Goal: Transaction & Acquisition: Purchase product/service

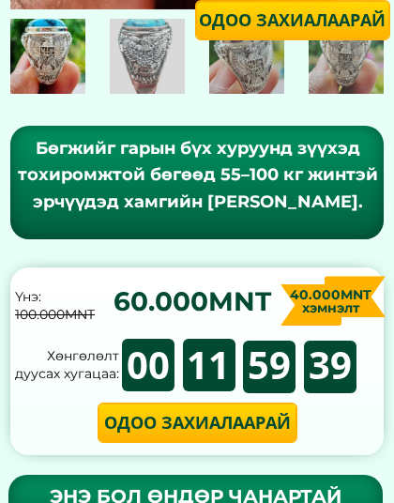
scroll to position [390, 0]
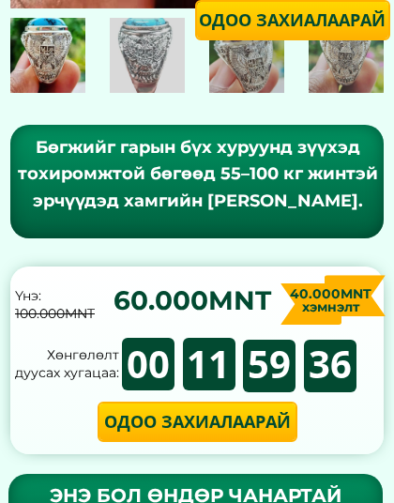
click at [245, 431] on p "Одоо захиалаарай" at bounding box center [197, 421] width 196 height 37
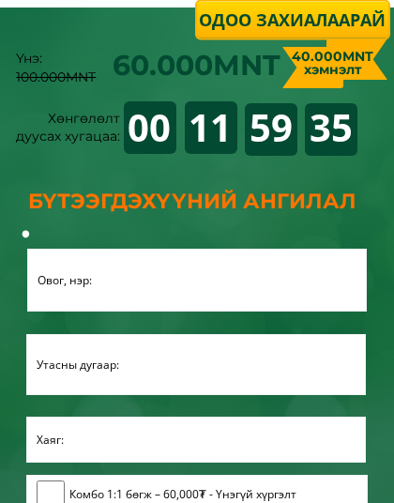
scroll to position [2393, 0]
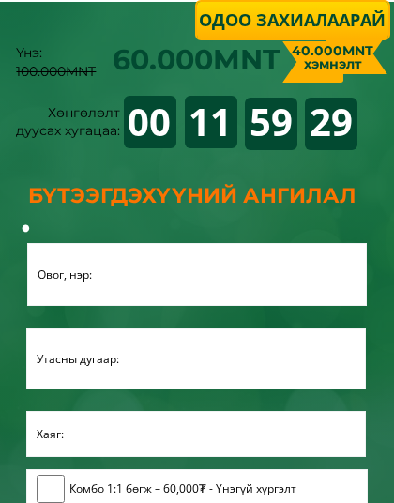
click at [294, 280] on input "text" at bounding box center [197, 274] width 328 height 61
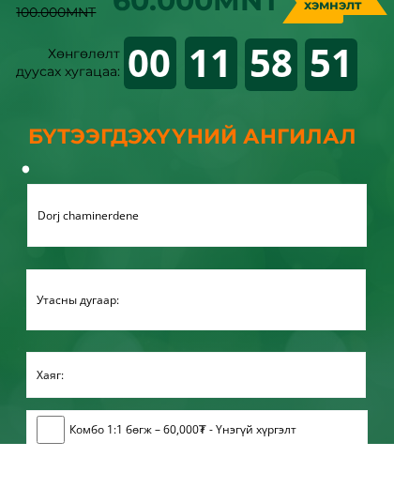
type input "Dorj chaminerdene"
click at [237, 329] on input "tel" at bounding box center [196, 358] width 328 height 59
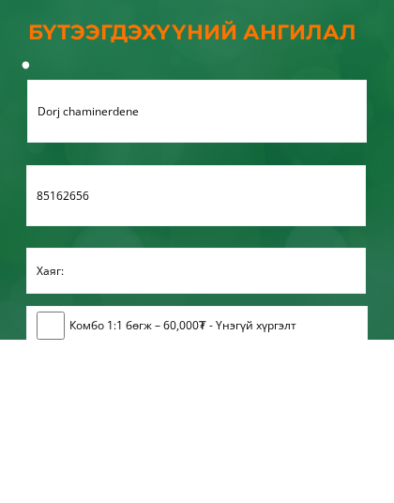
type input "85162656"
click at [271, 412] on input "text" at bounding box center [196, 434] width 328 height 44
type input "B"
click at [313, 244] on input "Dorj chaminerdene" at bounding box center [197, 274] width 328 height 61
click at [260, 329] on input "85162656" at bounding box center [196, 358] width 328 height 59
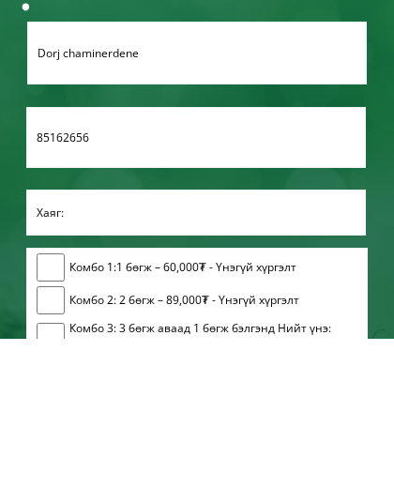
scroll to position [2614, 0]
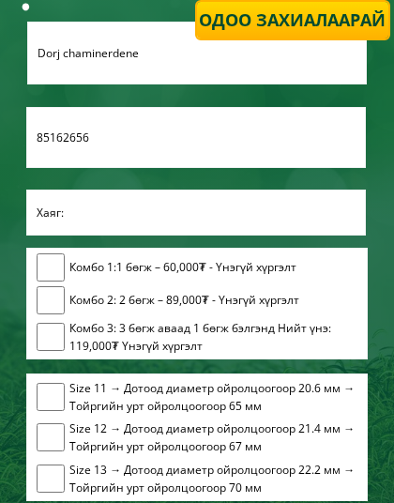
click at [47, 257] on input "checkbox" at bounding box center [51, 267] width 28 height 28
checkbox input "true"
click at [314, 6] on p "Одоо захиалаарай" at bounding box center [293, 20] width 192 height 37
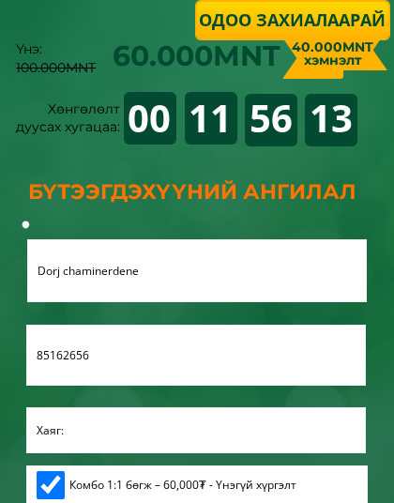
scroll to position [2393, 0]
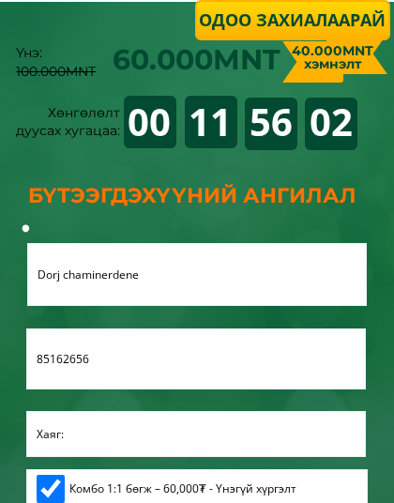
click at [334, 10] on p "Одоо захиалаарай" at bounding box center [293, 20] width 192 height 37
click at [355, 20] on p "Одоо захиалаарай" at bounding box center [293, 20] width 192 height 37
click at [352, 23] on p "Одоо захиалаарай" at bounding box center [293, 20] width 192 height 37
click at [352, 30] on p "Одоо захиалаарай" at bounding box center [293, 20] width 192 height 37
click at [348, 37] on p "Одоо захиалаарай" at bounding box center [293, 20] width 192 height 37
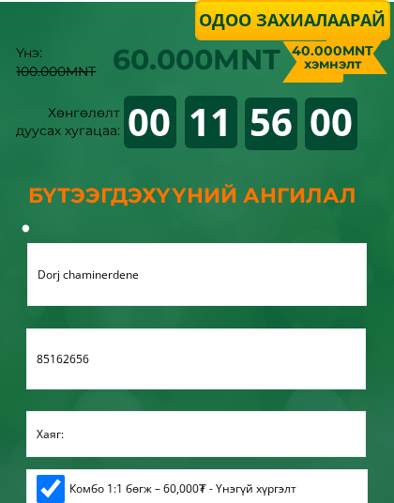
click at [341, 44] on div "40.000MNT хэмнэлт" at bounding box center [332, 57] width 93 height 26
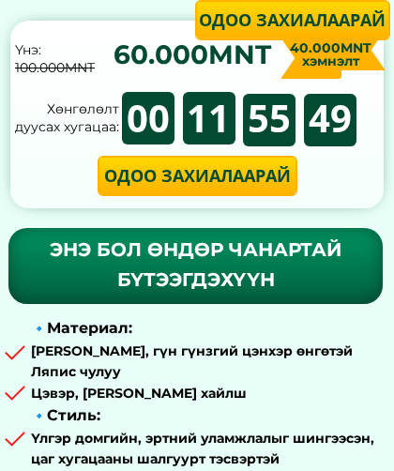
scroll to position [636, 0]
click at [258, 177] on p "Одоо захиалаарай" at bounding box center [197, 176] width 196 height 37
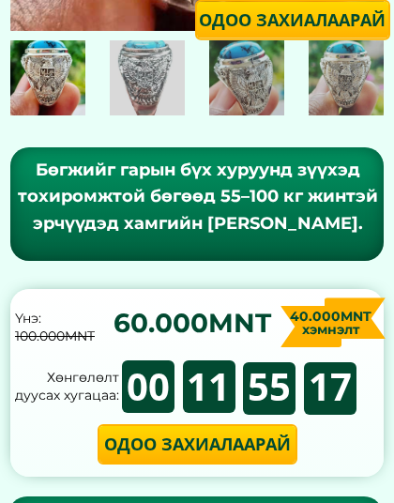
scroll to position [371, 0]
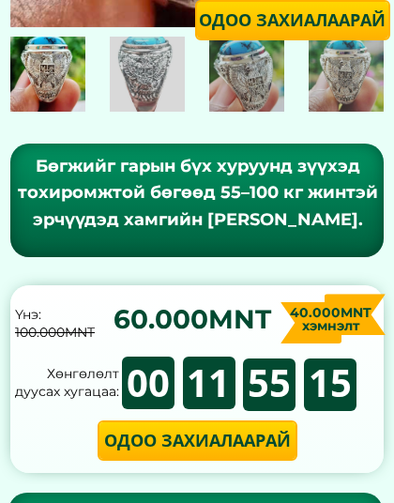
click at [212, 459] on p "Одоо захиалаарай" at bounding box center [197, 440] width 196 height 37
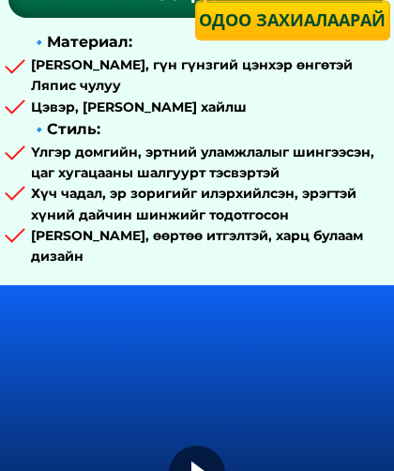
scroll to position [921, 0]
